Goal: Task Accomplishment & Management: Complete application form

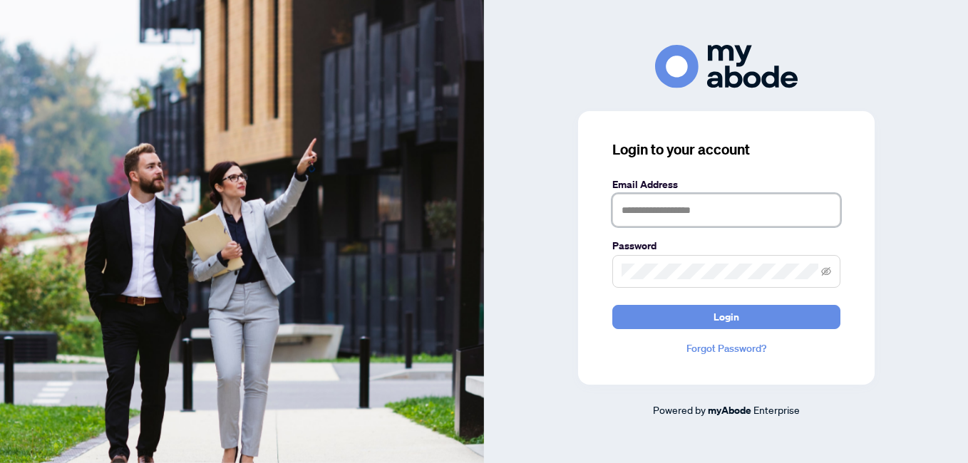
click at [620, 212] on input "text" at bounding box center [727, 210] width 228 height 33
type input "**********"
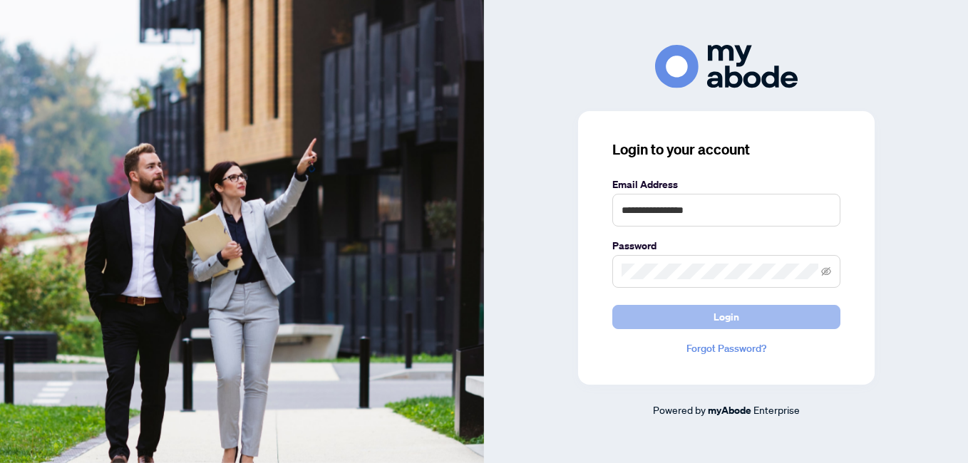
click at [728, 320] on span "Login" at bounding box center [727, 317] width 26 height 23
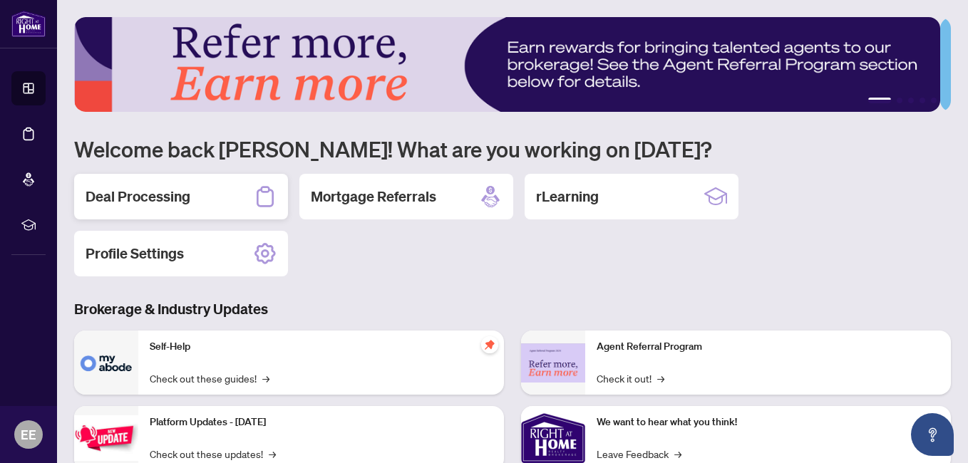
click at [161, 199] on h2 "Deal Processing" at bounding box center [138, 197] width 105 height 20
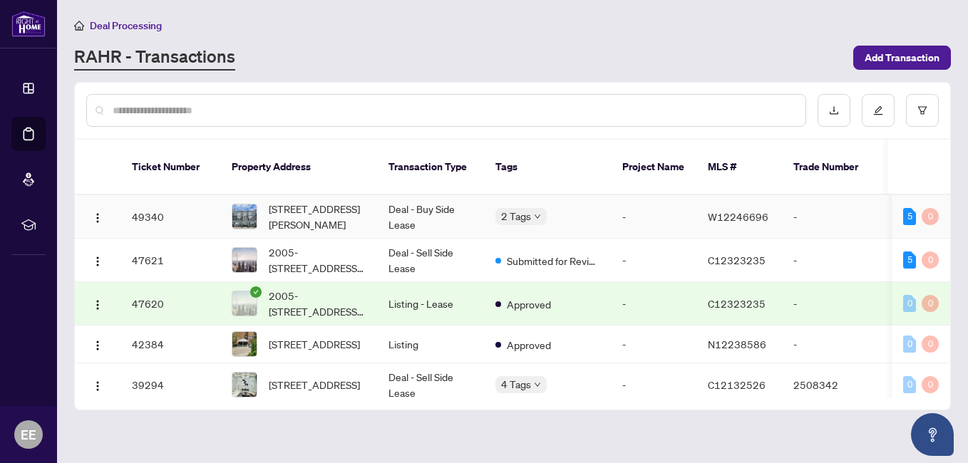
click at [441, 195] on td "Deal - Buy Side Lease" at bounding box center [430, 216] width 107 height 43
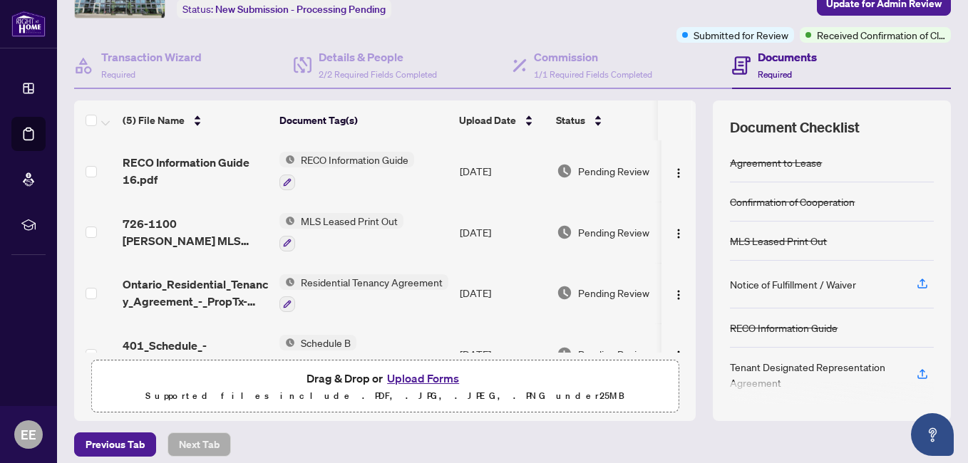
scroll to position [155, 0]
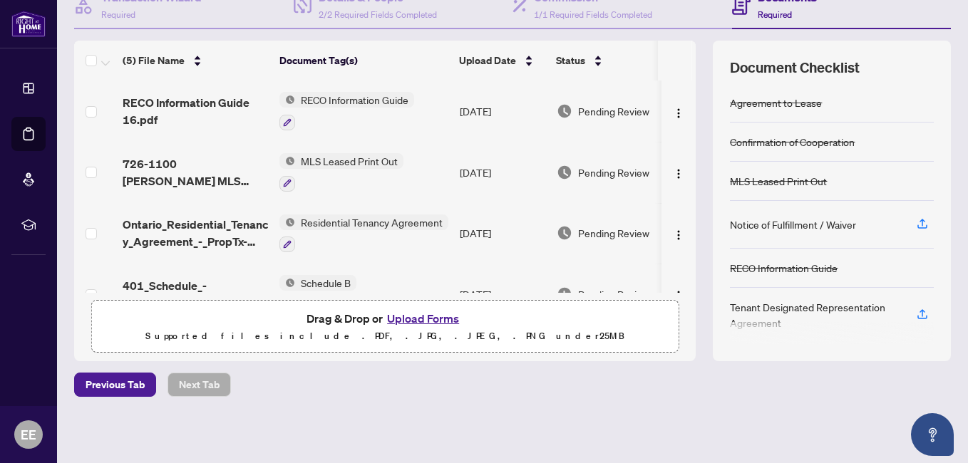
click at [429, 319] on button "Upload Forms" at bounding box center [423, 318] width 81 height 19
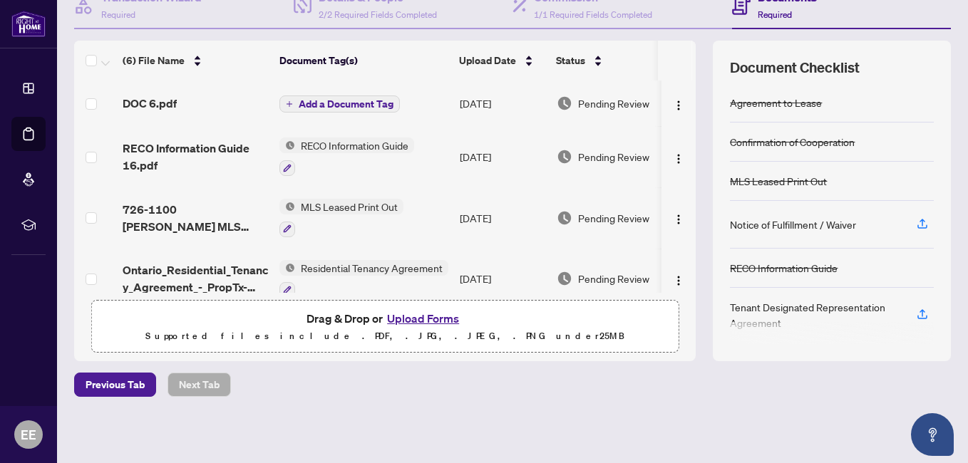
click at [327, 104] on span "Add a Document Tag" at bounding box center [346, 104] width 95 height 10
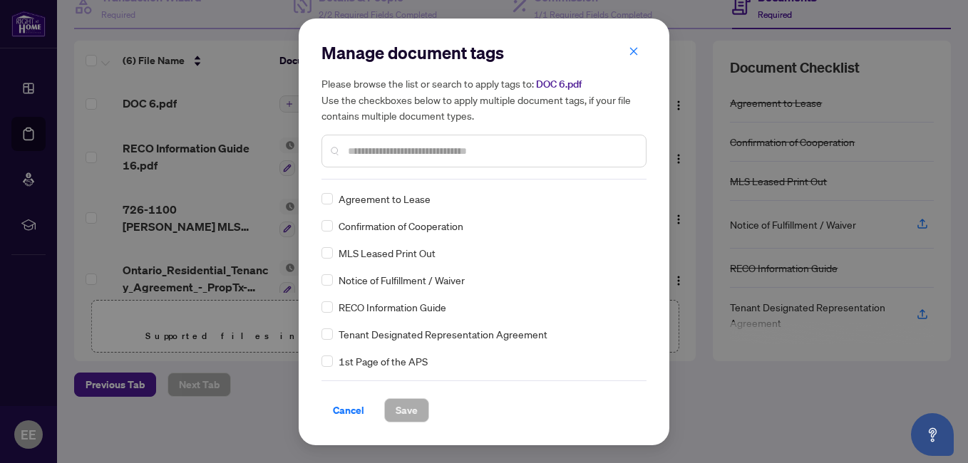
click at [347, 147] on div at bounding box center [484, 151] width 325 height 33
click at [353, 155] on input "text" at bounding box center [491, 151] width 287 height 16
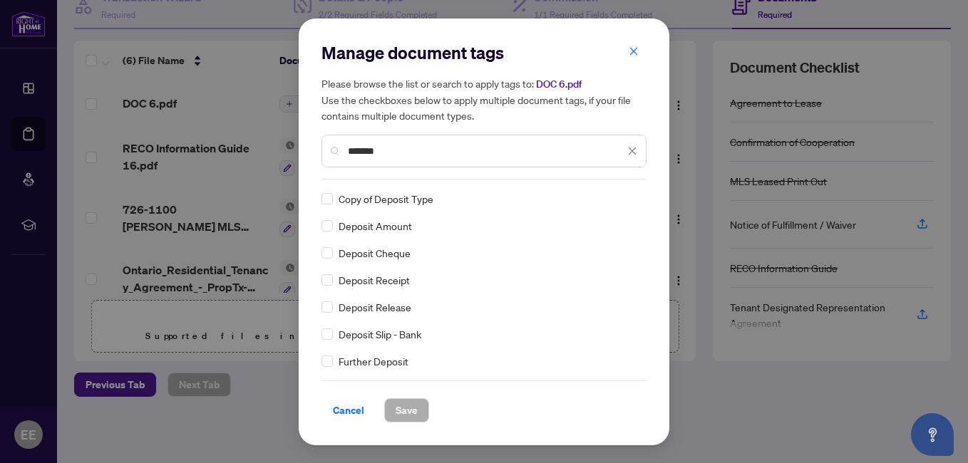
type input "*******"
click at [410, 409] on span "Save" at bounding box center [407, 410] width 22 height 23
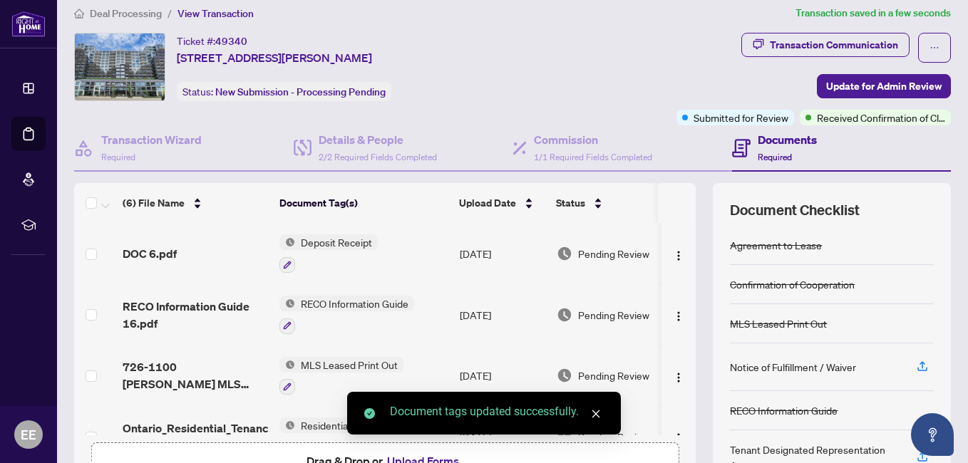
scroll to position [0, 0]
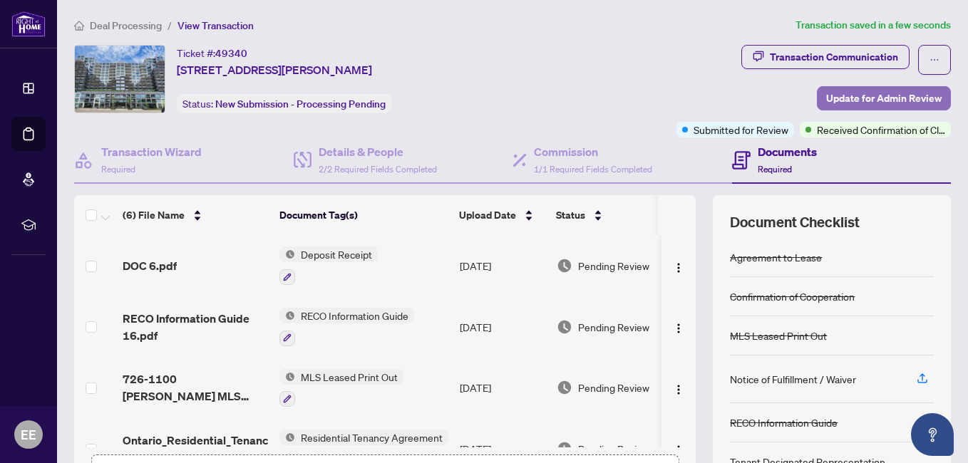
click at [886, 99] on span "Update for Admin Review" at bounding box center [884, 98] width 116 height 23
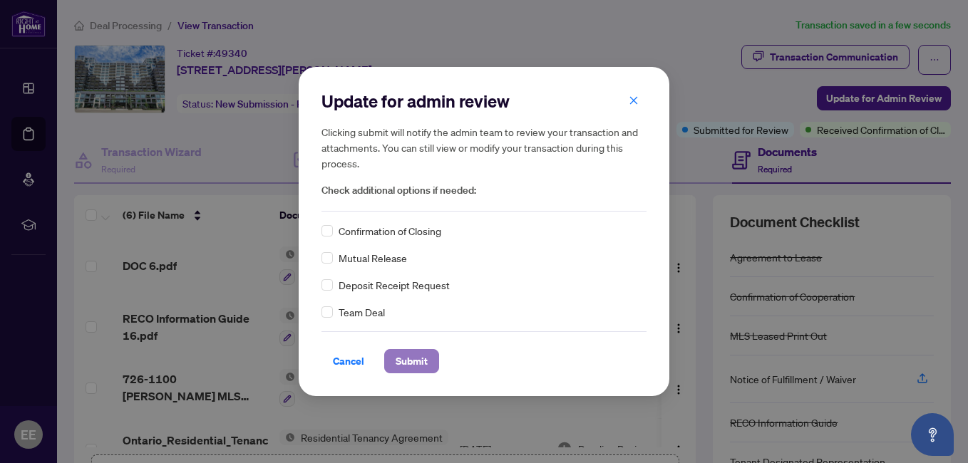
click at [415, 366] on span "Submit" at bounding box center [412, 361] width 32 height 23
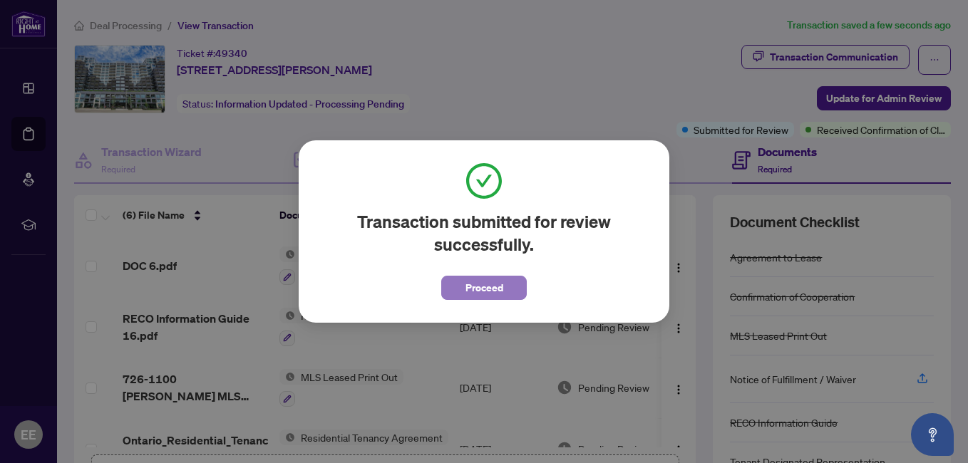
click at [495, 292] on span "Proceed" at bounding box center [485, 288] width 38 height 23
